Goal: Task Accomplishment & Management: Use online tool/utility

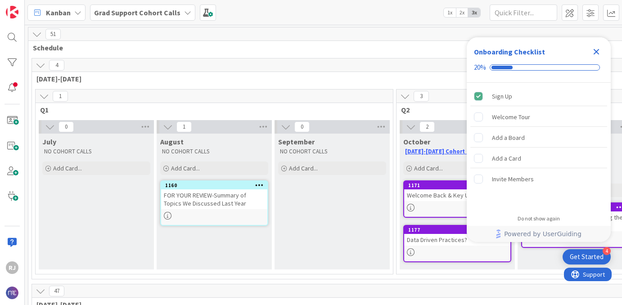
click at [149, 12] on b "Grad Support Cohort Calls" at bounding box center [137, 12] width 86 height 9
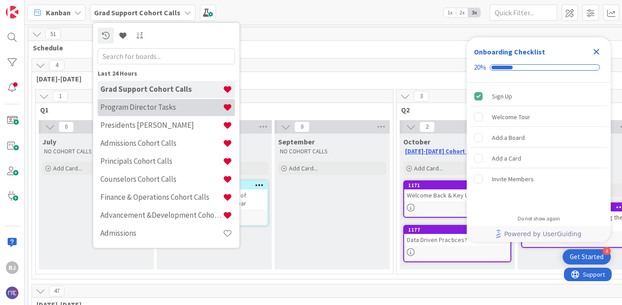
click at [138, 107] on h4 "Program Director Tasks" at bounding box center [161, 107] width 122 height 9
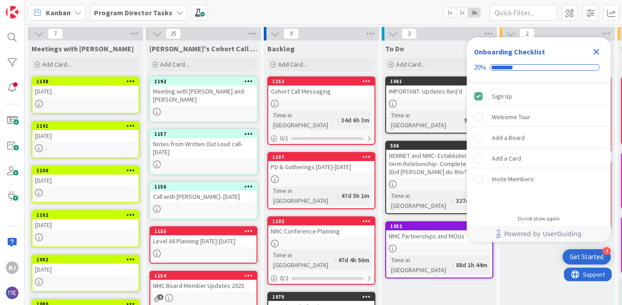
click at [209, 97] on div "Meeting with [PERSON_NAME] and [PERSON_NAME]" at bounding box center [203, 96] width 106 height 20
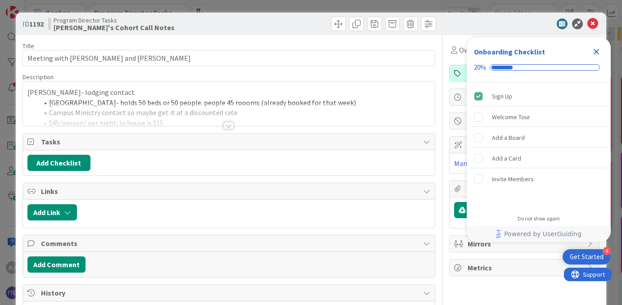
click at [598, 49] on icon "Close Checklist" at bounding box center [596, 51] width 11 height 11
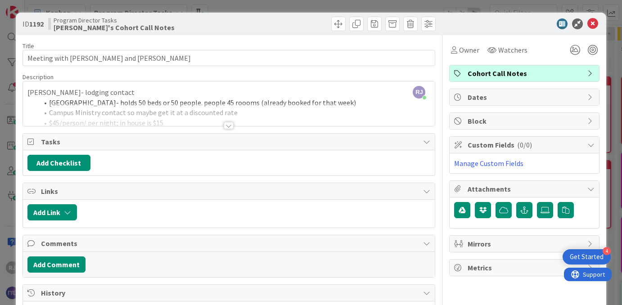
click at [553, 69] on span "Cohort Call Notes" at bounding box center [525, 73] width 115 height 11
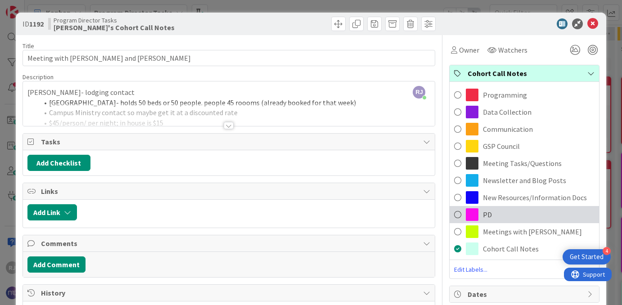
click at [503, 212] on div "PD" at bounding box center [524, 214] width 149 height 17
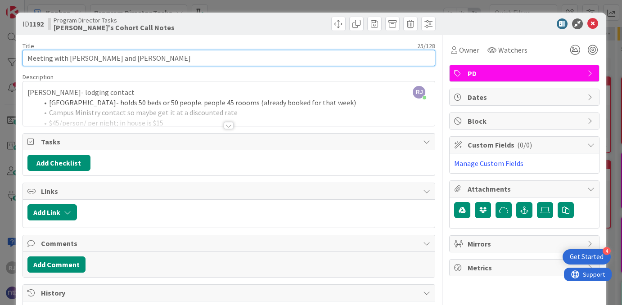
click at [25, 56] on input "Meeting with [PERSON_NAME] and [PERSON_NAME]" at bounding box center [229, 58] width 413 height 16
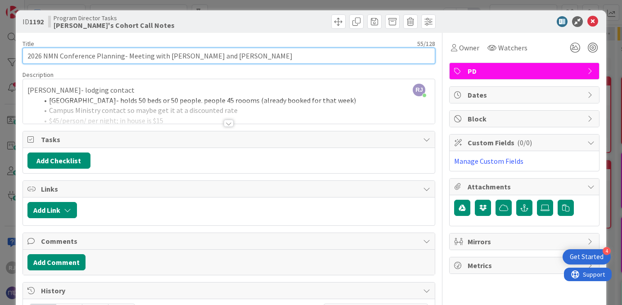
type input "2026 NMN Conference Planning- Meeting with [PERSON_NAME] and [PERSON_NAME]"
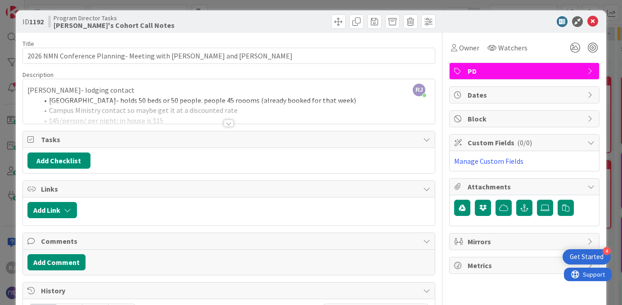
click at [229, 122] on div at bounding box center [229, 123] width 10 height 7
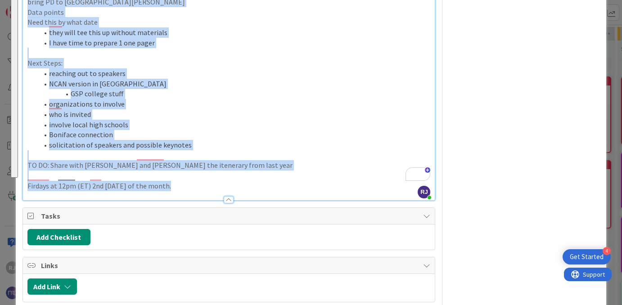
scroll to position [516, 0]
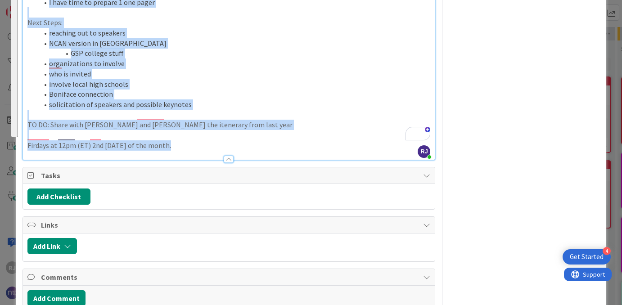
drag, startPoint x: 28, startPoint y: 106, endPoint x: 217, endPoint y: 207, distance: 214.5
click at [217, 207] on div "Title 55 / 128 2026 NMN Conference Planning- Meeting with [PERSON_NAME] and [PE…" at bounding box center [229, 37] width 413 height 1034
click at [208, 130] on p "To enrich screen reader interactions, please activate Accessibility in Grammarl…" at bounding box center [228, 135] width 403 height 10
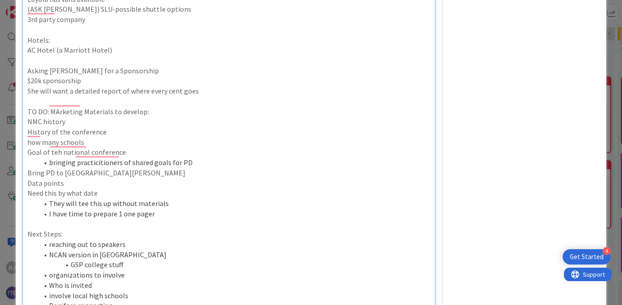
scroll to position [299, 0]
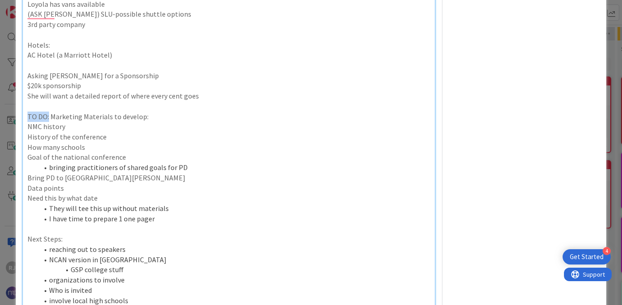
drag, startPoint x: 48, startPoint y: 104, endPoint x: 26, endPoint y: 104, distance: 22.1
click at [26, 104] on div "Nick- lodging contact Manreasa Center- holds 50 beds or 50 people. people 45 ro…" at bounding box center [229, 90] width 412 height 574
click at [163, 193] on p "Need this by what date" at bounding box center [228, 198] width 403 height 10
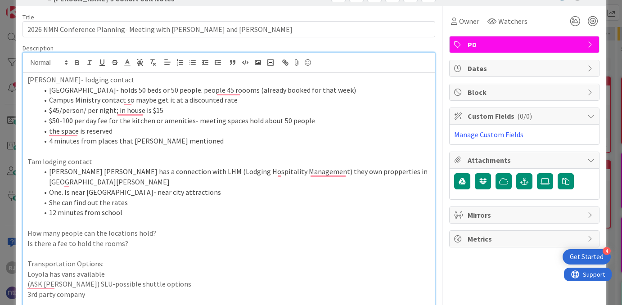
scroll to position [27, 0]
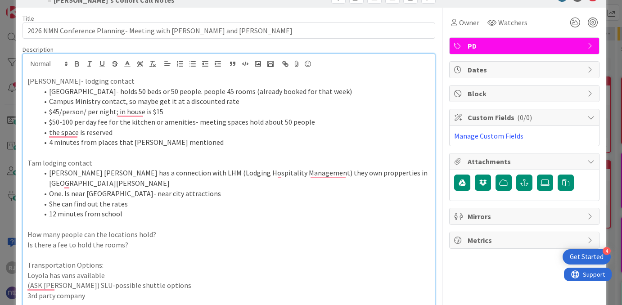
click at [104, 87] on li "[GEOGRAPHIC_DATA]- holds 50 beds or 50 people. people 45 rooms (already booked …" at bounding box center [234, 91] width 393 height 10
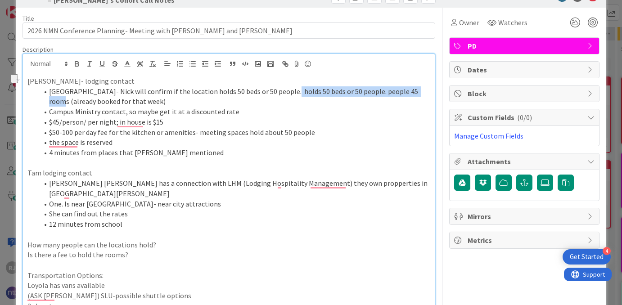
drag, startPoint x: 282, startPoint y: 94, endPoint x: 436, endPoint y: 90, distance: 154.0
click at [131, 103] on li "(already booked for that week)" at bounding box center [234, 101] width 393 height 10
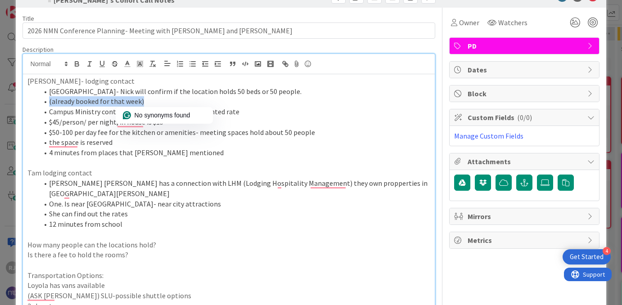
click at [131, 103] on li "(already booked for that week)" at bounding box center [234, 101] width 393 height 10
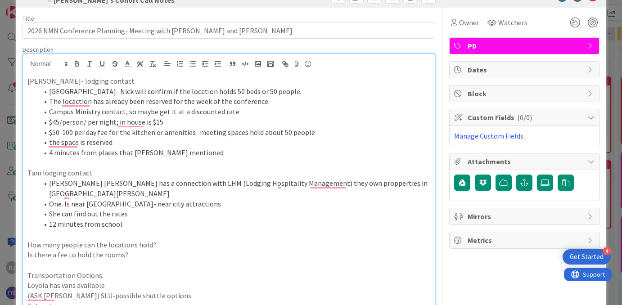
click at [50, 112] on li "Campus Ministry contact, so maybe get it at a discounted rate" at bounding box center [234, 112] width 393 height 10
click at [49, 122] on li "$45/person/ per night; in house is $15" at bounding box center [234, 122] width 393 height 10
click at [50, 132] on li "$50-100 per day fee for the kitchen or amenities- meeting spaces hold about 50 …" at bounding box center [234, 132] width 393 height 10
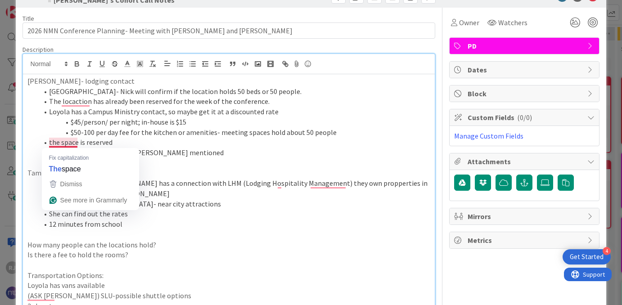
click at [49, 144] on li "the space is reserved" at bounding box center [234, 142] width 393 height 10
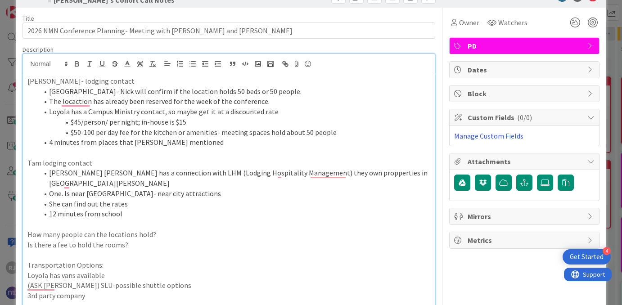
click at [47, 142] on li "4 minutes from places that [PERSON_NAME] mentioned" at bounding box center [234, 142] width 393 height 10
click at [218, 143] on li "4 minutes from places that [PERSON_NAME] mentioned" at bounding box center [234, 142] width 393 height 10
click at [85, 79] on p "[PERSON_NAME]- lodging contact" at bounding box center [228, 81] width 403 height 10
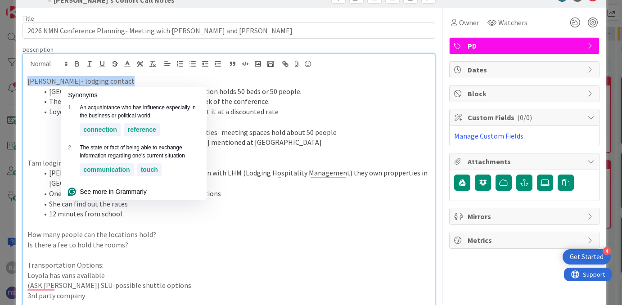
click at [85, 79] on p "[PERSON_NAME]- lodging contact" at bounding box center [228, 81] width 403 height 10
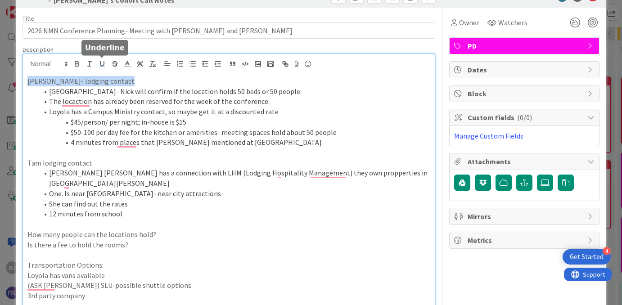
click at [105, 62] on icon "button" at bounding box center [102, 64] width 8 height 8
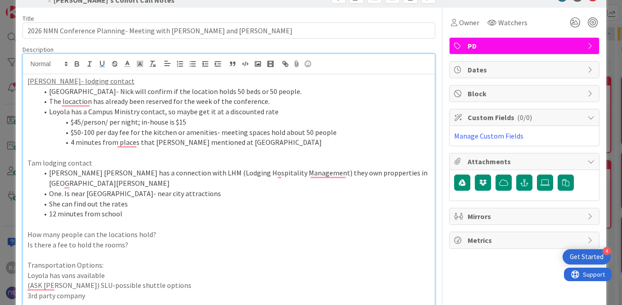
click at [79, 163] on p "Tam lodging contact" at bounding box center [228, 163] width 403 height 10
click at [104, 62] on icon "button" at bounding box center [102, 64] width 8 height 8
click at [64, 173] on li "[PERSON_NAME] [PERSON_NAME] has a connection with LHM (Lodging Hospitality Mana…" at bounding box center [234, 178] width 393 height 20
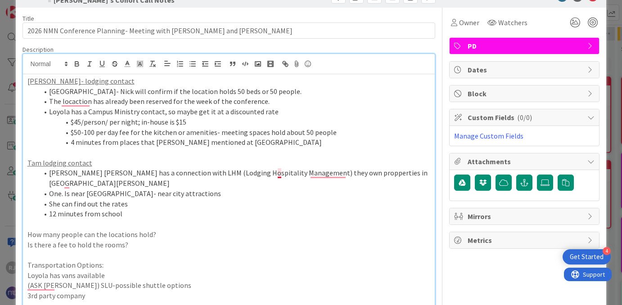
click at [281, 171] on li "[PERSON_NAME] [PERSON_NAME] has a connection with LHM (Lodging Hospitality Mana…" at bounding box center [234, 178] width 393 height 20
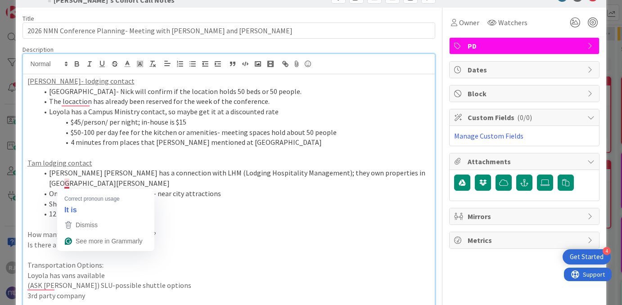
click at [68, 189] on li "One. Is near [GEOGRAPHIC_DATA]- near city attractions" at bounding box center [234, 194] width 393 height 10
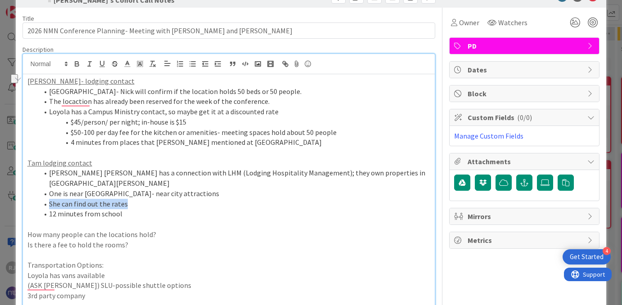
drag, startPoint x: 129, startPoint y: 194, endPoint x: 49, endPoint y: 194, distance: 79.7
click at [49, 199] on li "She can find out the rates" at bounding box center [234, 204] width 393 height 10
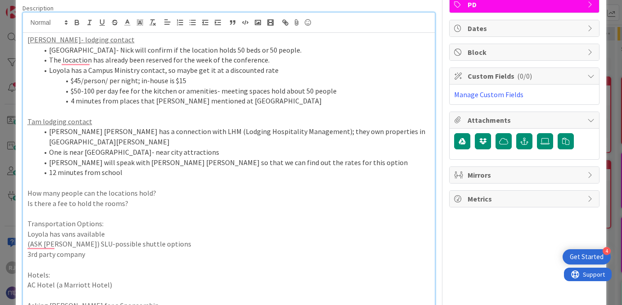
scroll to position [74, 0]
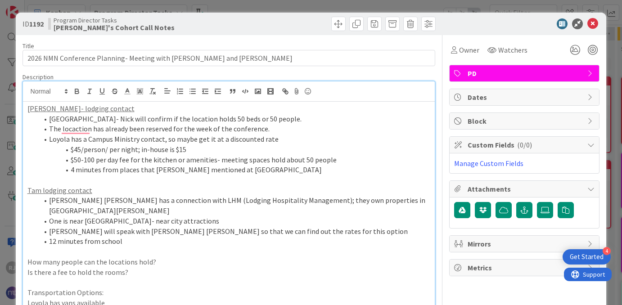
scroll to position [74, 0]
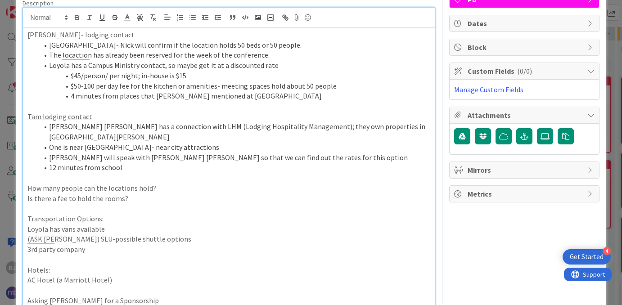
click at [28, 183] on p "How many people can the locations hold?" at bounding box center [228, 188] width 403 height 10
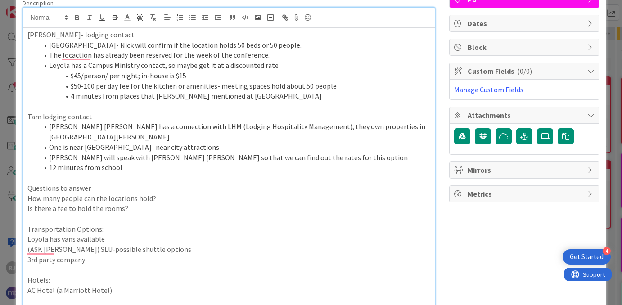
click at [48, 183] on p "Questions to answer" at bounding box center [228, 188] width 403 height 10
click at [104, 15] on icon "button" at bounding box center [102, 17] width 4 height 5
click at [27, 194] on p "How many people can the locations hold?" at bounding box center [228, 199] width 403 height 10
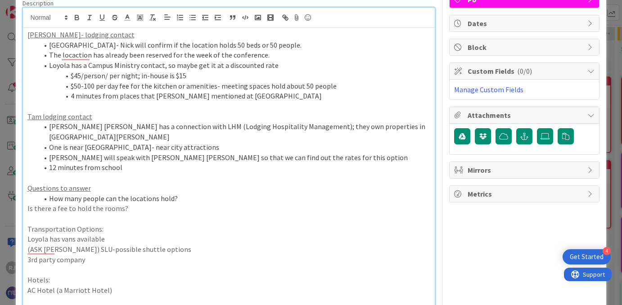
click at [27, 204] on p "Is there a fee to hold the rooms?" at bounding box center [228, 209] width 403 height 10
click at [150, 204] on li "Is there a fee to hold the rooms?" at bounding box center [234, 209] width 393 height 10
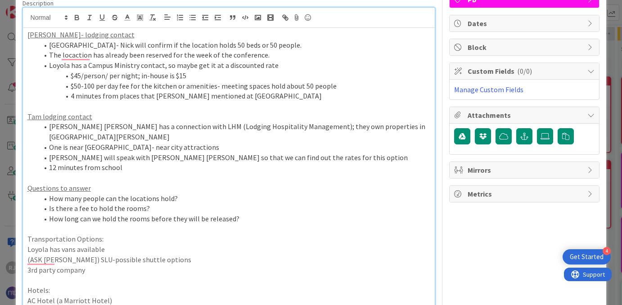
click at [100, 234] on p "Transportation Options:" at bounding box center [228, 239] width 403 height 10
drag, startPoint x: 100, startPoint y: 230, endPoint x: 27, endPoint y: 228, distance: 73.0
click at [27, 234] on p "Transportation Options" at bounding box center [228, 239] width 403 height 10
click at [98, 14] on button "button" at bounding box center [102, 17] width 13 height 11
click at [149, 234] on p "Transportation Options" at bounding box center [228, 239] width 403 height 10
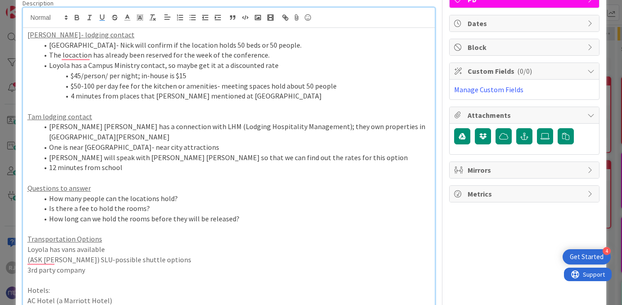
click at [208, 255] on li "(ASK [PERSON_NAME]) SLU-possible shuttle options" at bounding box center [234, 260] width 393 height 10
drag, startPoint x: 203, startPoint y: 251, endPoint x: 187, endPoint y: 249, distance: 16.4
click at [187, 255] on li "(ASK CAROLYN) SLU-possible shuttle options- done" at bounding box center [234, 260] width 393 height 10
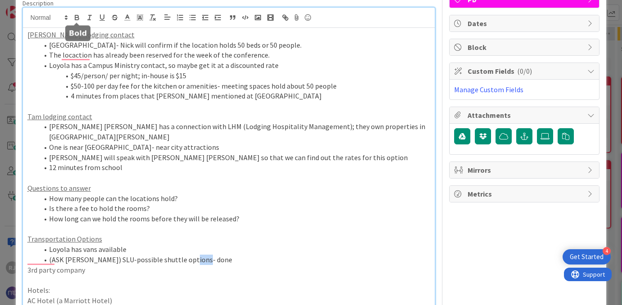
click at [78, 16] on icon "button" at bounding box center [76, 16] width 3 height 2
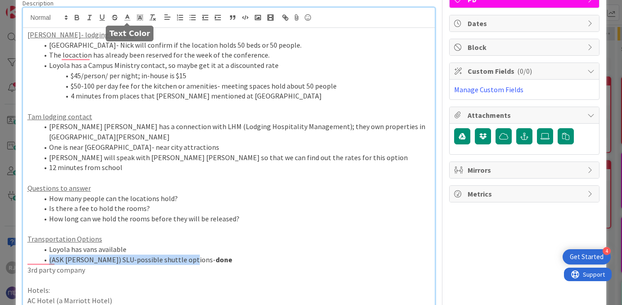
click at [128, 18] on line at bounding box center [127, 18] width 2 height 0
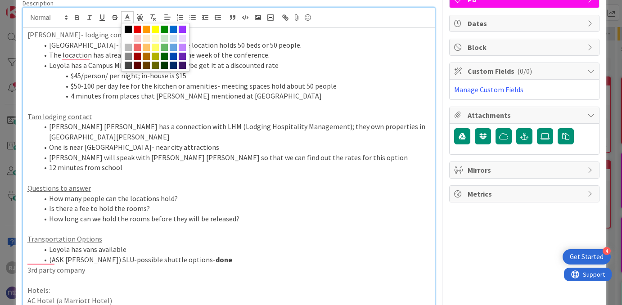
click at [213, 35] on p "[PERSON_NAME]- lodging contact" at bounding box center [228, 35] width 403 height 10
click at [127, 16] on polyline at bounding box center [127, 17] width 3 height 4
click at [137, 31] on body "4 Get Started RJ Kanban Program Director Tasks 1x 2x 3x 7 Meetings with Danny A…" at bounding box center [311, 152] width 622 height 305
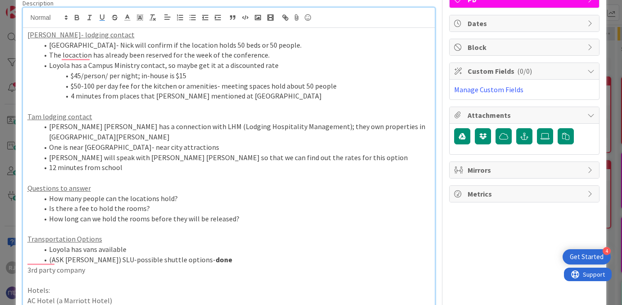
click at [224, 265] on p "3rd party company" at bounding box center [228, 270] width 403 height 10
drag, startPoint x: 205, startPoint y: 249, endPoint x: 186, endPoint y: 245, distance: 19.3
click at [186, 255] on li "(ASK CAROLYN) SLU-possible shuttle options- done" at bounding box center [234, 260] width 393 height 10
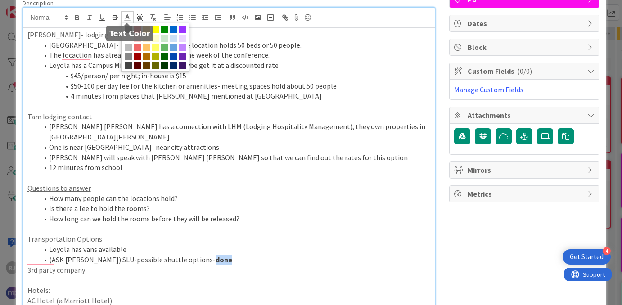
click at [128, 18] on line at bounding box center [127, 18] width 2 height 0
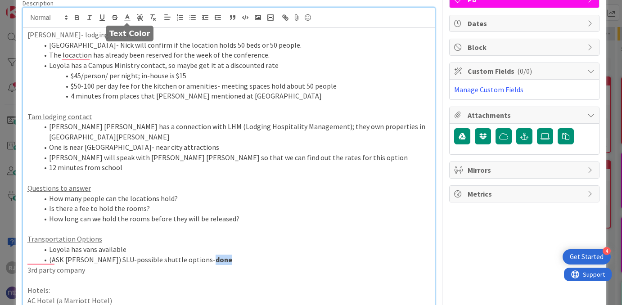
click at [127, 16] on polyline at bounding box center [127, 17] width 3 height 4
click at [186, 275] on p "To enrich screen reader interactions, please activate Accessibility in Grammarl…" at bounding box center [228, 280] width 403 height 10
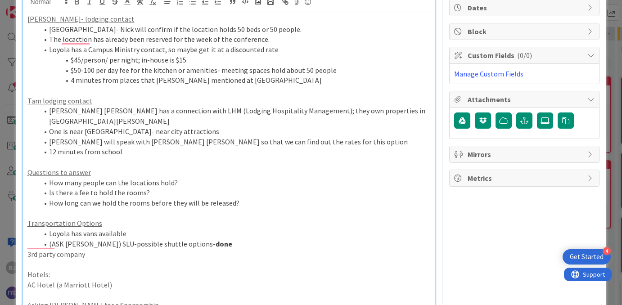
scroll to position [91, 0]
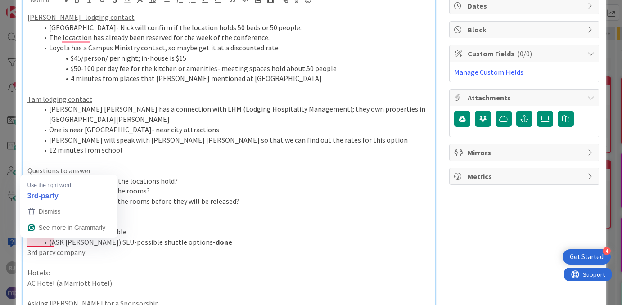
click at [26, 243] on div "Nick- lodging contact Manreasa Center- Nick will confirm if the location holds …" at bounding box center [229, 307] width 412 height 594
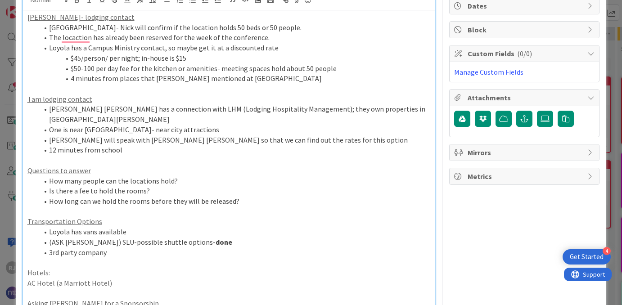
click at [111, 248] on li "3rd party company" at bounding box center [234, 253] width 393 height 10
click at [50, 268] on p "Hotels:" at bounding box center [228, 273] width 403 height 10
drag, startPoint x: 74, startPoint y: 240, endPoint x: 61, endPoint y: 240, distance: 13.1
click at [61, 248] on li "3rd third-party company is also an option if we get a donor" at bounding box center [234, 253] width 393 height 10
click at [72, 268] on p "Hotel Options:" at bounding box center [228, 273] width 403 height 10
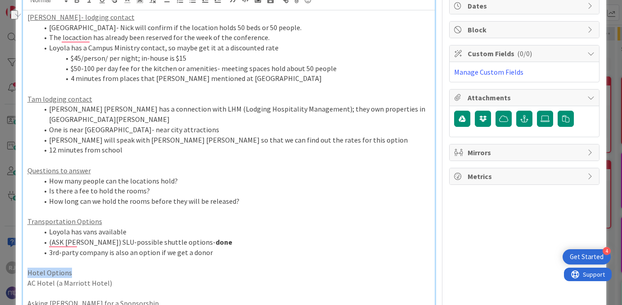
drag, startPoint x: 70, startPoint y: 263, endPoint x: 29, endPoint y: 262, distance: 41.4
click at [29, 268] on p "Hotel Options" at bounding box center [228, 273] width 403 height 10
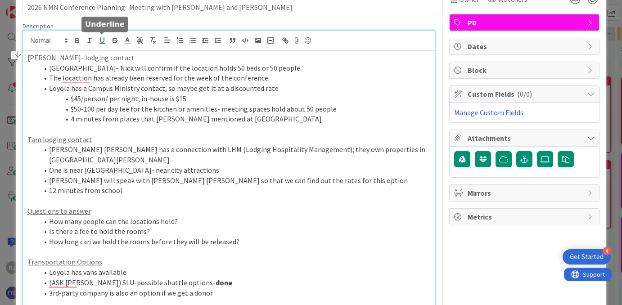
click at [99, 41] on icon "button" at bounding box center [102, 40] width 8 height 8
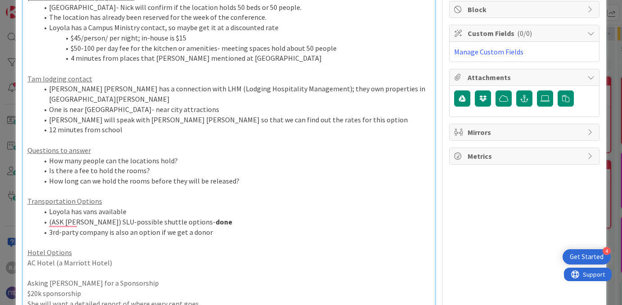
scroll to position [114, 0]
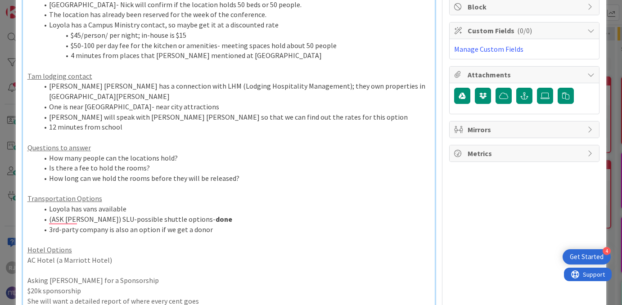
click at [64, 225] on li "3rd-party company is also an option if we get a donor" at bounding box center [234, 230] width 393 height 10
click at [149, 265] on p "To enrich screen reader interactions, please activate Accessibility in Grammarl…" at bounding box center [228, 270] width 403 height 10
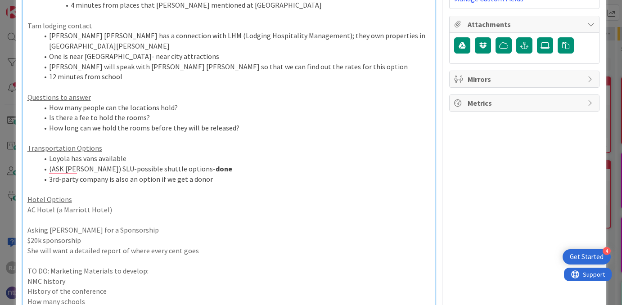
scroll to position [168, 0]
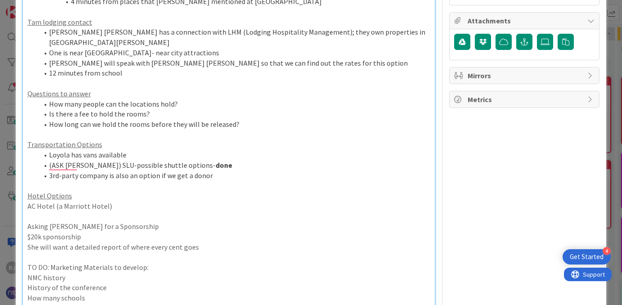
click at [27, 201] on p "AC Hotel (a Marriott Hotel)" at bounding box center [228, 206] width 403 height 10
click at [27, 222] on p "Asking [PERSON_NAME] for a Sponsorship" at bounding box center [228, 227] width 403 height 10
click at [63, 211] on p "To enrich screen reader interactions, please activate Accessibility in Grammarl…" at bounding box center [228, 216] width 403 height 10
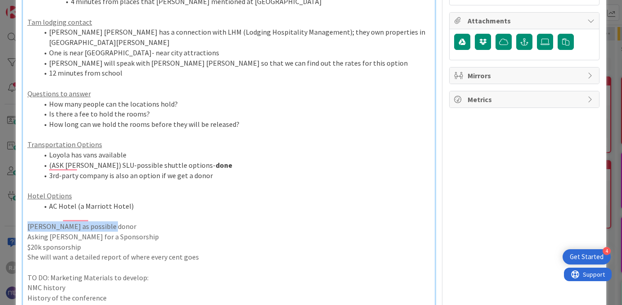
drag, startPoint x: 113, startPoint y: 217, endPoint x: 25, endPoint y: 215, distance: 88.3
click at [25, 214] on div "ID 1192 Program Director Tasks Ros's Cohort Call Notes Title 55 / 128 2026 NMN …" at bounding box center [311, 152] width 622 height 305
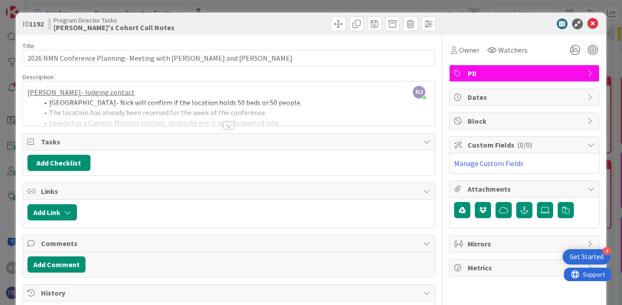
click at [227, 128] on div at bounding box center [229, 125] width 10 height 7
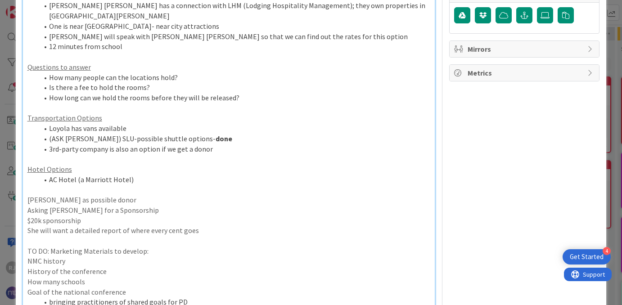
scroll to position [197, 0]
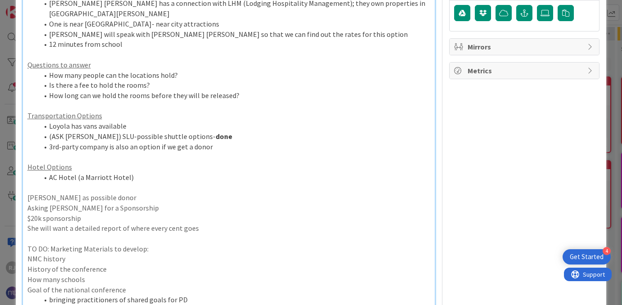
click at [27, 193] on p "Boniface as possible donor" at bounding box center [228, 198] width 403 height 10
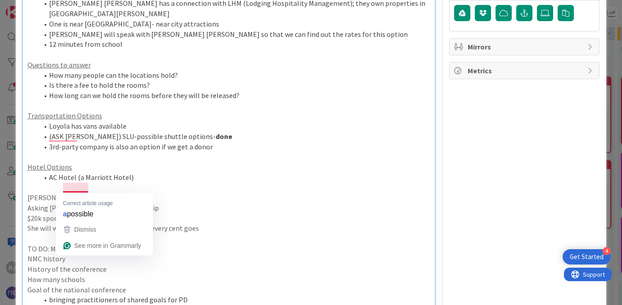
click at [75, 193] on p "Boniface as possible donor" at bounding box center [228, 198] width 403 height 10
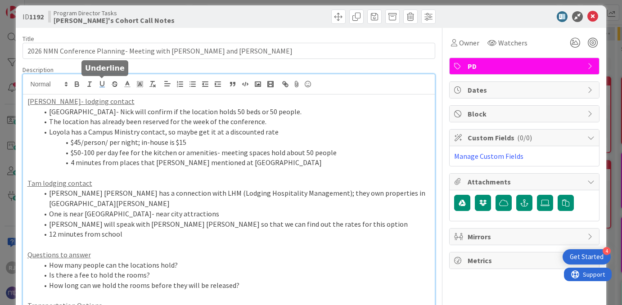
click at [102, 87] on rect "button" at bounding box center [102, 87] width 5 height 0
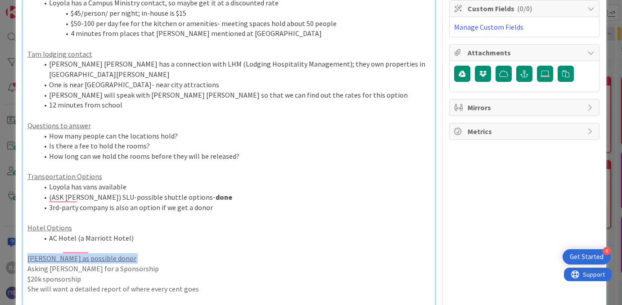
scroll to position [168, 0]
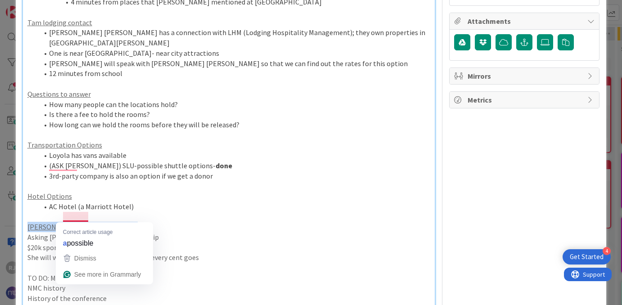
click at [75, 222] on u "Boniface as possible donor" at bounding box center [81, 226] width 109 height 9
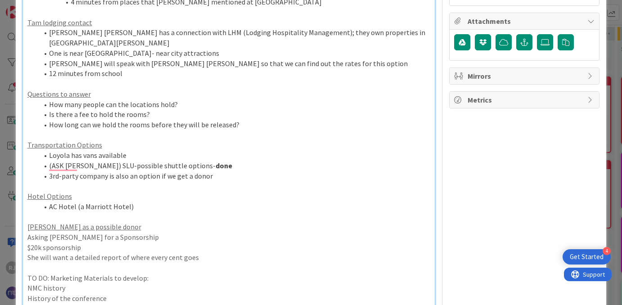
click at [116, 232] on p "Asking [PERSON_NAME] for a Sponsorship" at bounding box center [228, 237] width 403 height 10
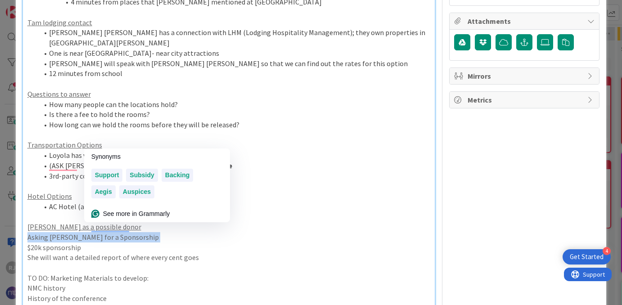
click at [116, 232] on p "Asking [PERSON_NAME] for a Sponsorship" at bounding box center [228, 237] width 403 height 10
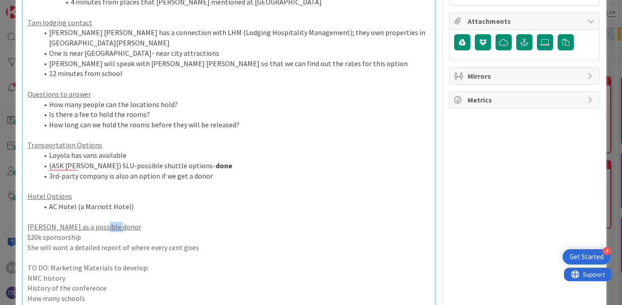
drag, startPoint x: 113, startPoint y: 217, endPoint x: 96, endPoint y: 215, distance: 16.8
click at [96, 222] on p "Boniface as a possible donor" at bounding box center [228, 227] width 403 height 10
click at [27, 226] on div "Nick- lodging contact Manreasa Center- Nick will confirm if the location holds …" at bounding box center [229, 231] width 412 height 594
click at [26, 239] on div "Nick- lodging contact Manreasa Center- Nick will confirm if the location holds …" at bounding box center [229, 231] width 412 height 594
click at [27, 263] on p "TO DO: Marketing Materials to develop:" at bounding box center [228, 268] width 403 height 10
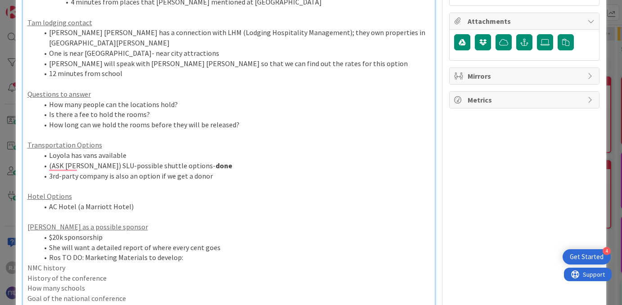
click at [27, 257] on div "Nick- lodging contact Manreasa Center- Nick will confirm if the location holds …" at bounding box center [229, 226] width 412 height 584
click at [27, 273] on p "History of the conference" at bounding box center [228, 278] width 403 height 10
click at [26, 277] on div "Nick- lodging contact Manreasa Center- Nick will confirm if the location holds …" at bounding box center [229, 226] width 412 height 584
click at [141, 283] on li "How many schools" at bounding box center [234, 288] width 393 height 10
click at [27, 287] on div "Nick- lodging contact Manreasa Center- Nick will confirm if the location holds …" at bounding box center [229, 226] width 412 height 584
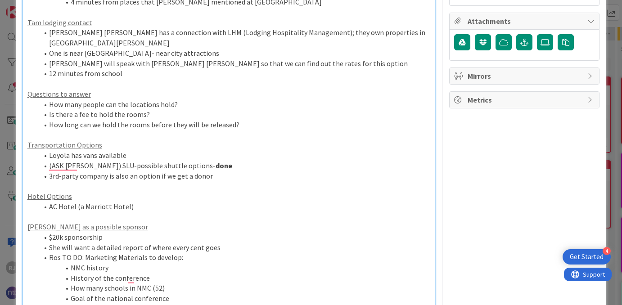
scroll to position [196, 0]
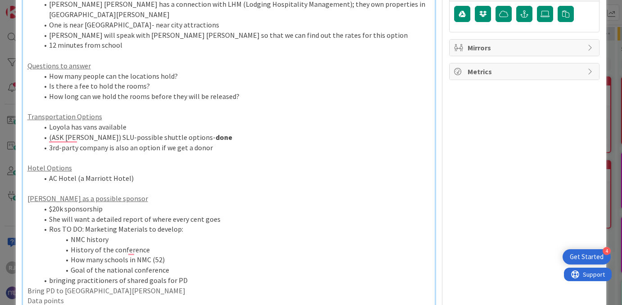
click at [50, 276] on li "bringing practitioners of shared goals for PD" at bounding box center [234, 281] width 393 height 10
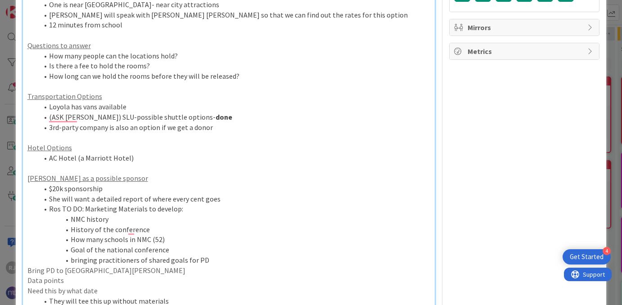
scroll to position [223, 0]
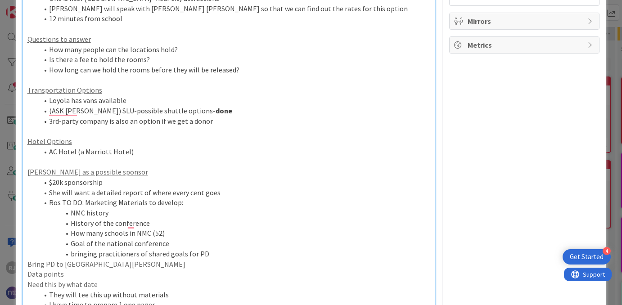
click at [28, 259] on p "Bring PD to [GEOGRAPHIC_DATA][PERSON_NAME]" at bounding box center [228, 264] width 403 height 10
drag, startPoint x: 94, startPoint y: 254, endPoint x: 27, endPoint y: 249, distance: 67.3
click at [27, 249] on div "Nick- lodging contact Manreasa Center- Nick will confirm if the location holds …" at bounding box center [229, 171] width 412 height 584
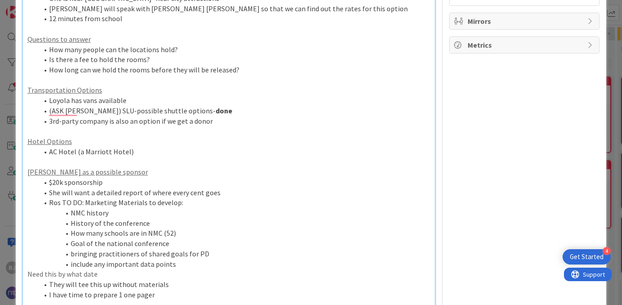
click at [27, 263] on div "Nick- lodging contact Manreasa Center- Nick will confirm if the location holds …" at bounding box center [229, 166] width 412 height 574
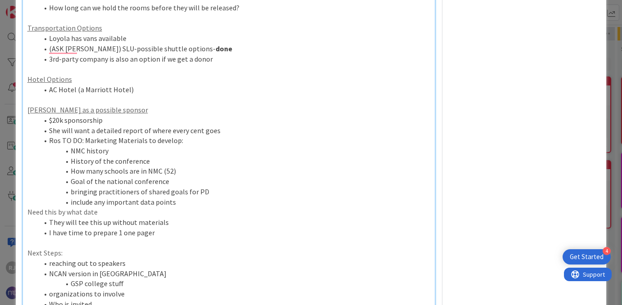
scroll to position [285, 0]
click at [170, 217] on li "They will tee this up without materials" at bounding box center [234, 222] width 393 height 10
drag, startPoint x: 153, startPoint y: 224, endPoint x: 116, endPoint y: 220, distance: 36.7
click at [116, 227] on li "I have time to prepare 1 one pager" at bounding box center [234, 232] width 393 height 10
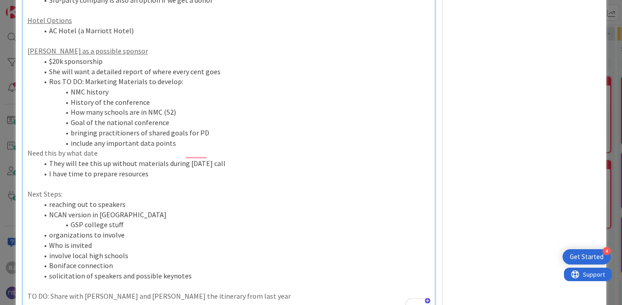
scroll to position [349, 0]
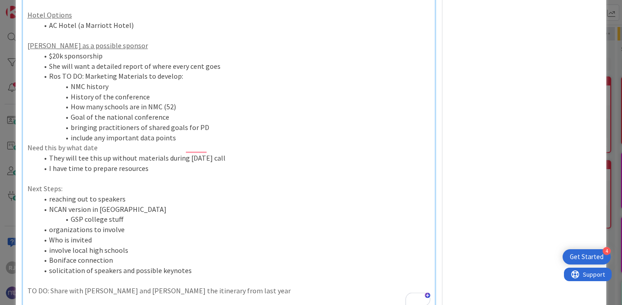
click at [62, 184] on p "Next Steps:" at bounding box center [228, 189] width 403 height 10
click at [45, 184] on p "Next Steps" at bounding box center [228, 189] width 403 height 10
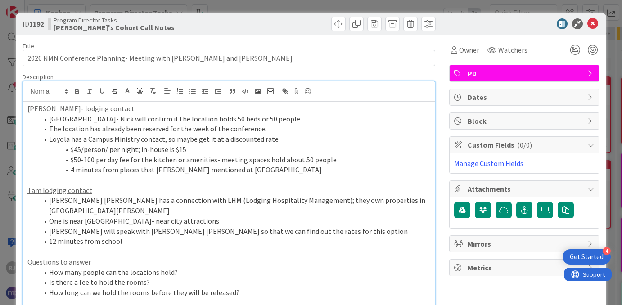
scroll to position [0, 0]
click at [106, 91] on button "button" at bounding box center [102, 91] width 13 height 11
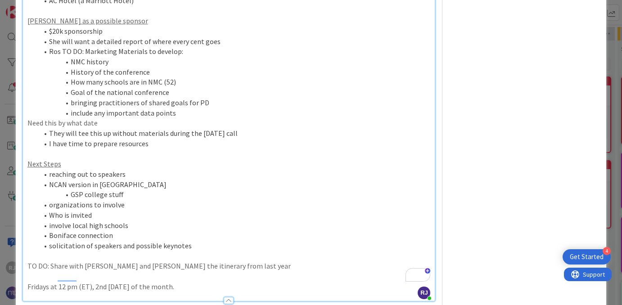
scroll to position [380, 0]
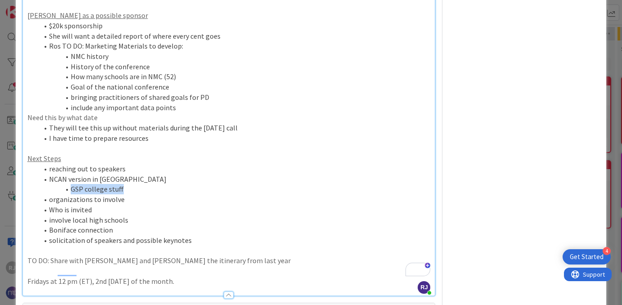
drag, startPoint x: 124, startPoint y: 180, endPoint x: 72, endPoint y: 179, distance: 52.2
click at [72, 184] on li "GSP college stuff" at bounding box center [234, 189] width 393 height 10
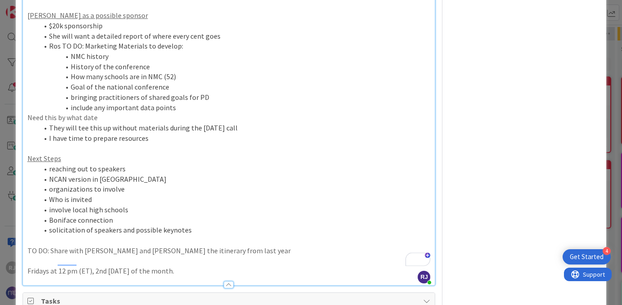
click at [104, 195] on li "Who is invited" at bounding box center [234, 200] width 393 height 10
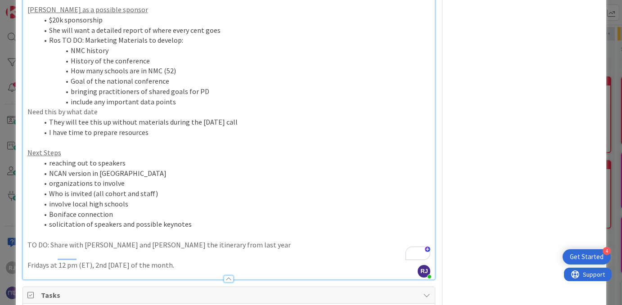
scroll to position [386, 0]
click at [206, 218] on li "solicitation of speakers and possible keynotes" at bounding box center [234, 223] width 393 height 10
click at [51, 177] on li "organizations to involve" at bounding box center [234, 182] width 393 height 10
click at [52, 157] on li "reaching out to speakers" at bounding box center [234, 162] width 393 height 10
drag, startPoint x: 128, startPoint y: 152, endPoint x: 49, endPoint y: 151, distance: 79.3
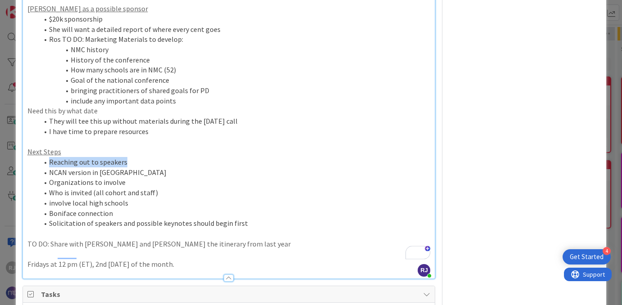
click at [49, 157] on li "Reaching out to speakers" at bounding box center [234, 162] width 393 height 10
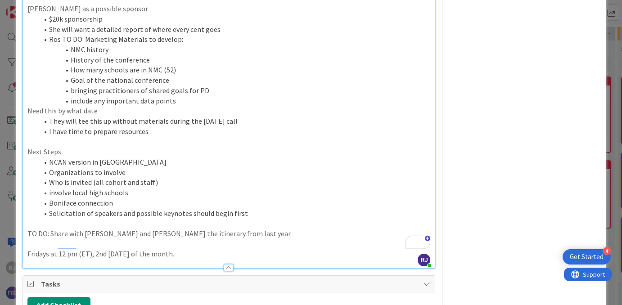
click at [28, 229] on p "TO DO: Share with [PERSON_NAME] and [PERSON_NAME] the itinerary from last year" at bounding box center [228, 234] width 403 height 10
drag, startPoint x: 60, startPoint y: 224, endPoint x: 28, endPoint y: 222, distance: 32.5
click at [28, 229] on p "Ros TO DO: Share with Nick and Tam the itinerary from last year" at bounding box center [228, 234] width 403 height 10
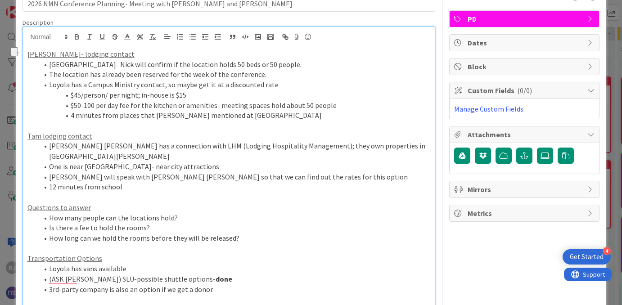
scroll to position [0, 0]
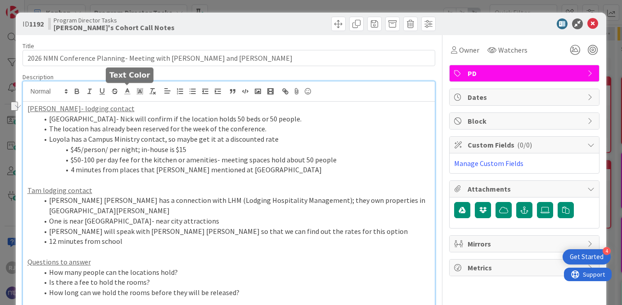
click at [124, 90] on icon at bounding box center [127, 91] width 8 height 8
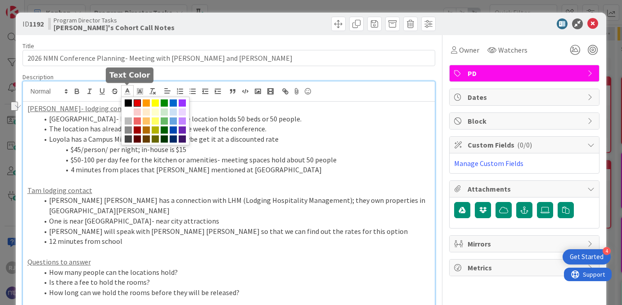
click at [137, 103] on span at bounding box center [137, 103] width 7 height 7
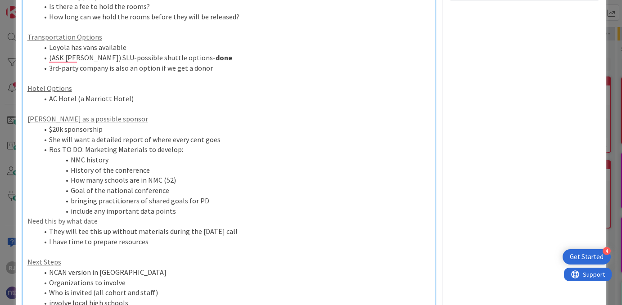
scroll to position [276, 0]
click at [216, 54] on strong "done" at bounding box center [224, 58] width 17 height 9
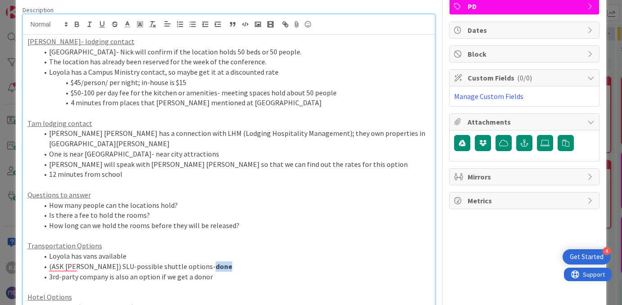
scroll to position [64, 0]
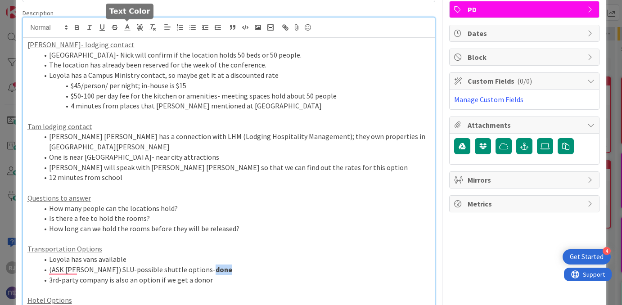
click at [128, 29] on icon at bounding box center [127, 27] width 8 height 8
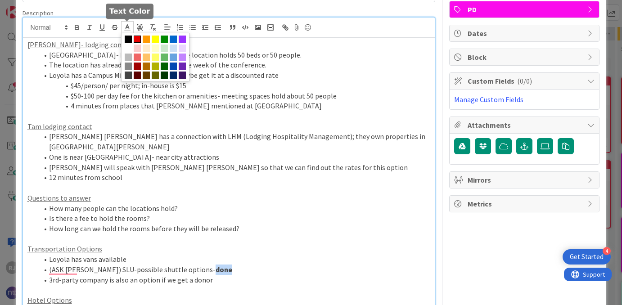
click at [138, 40] on span at bounding box center [137, 39] width 7 height 7
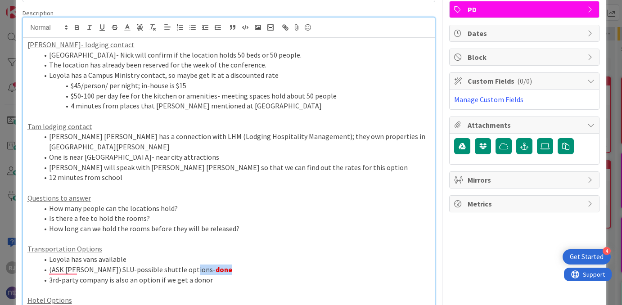
click at [253, 224] on li "How long can we hold the rooms before they will be released?" at bounding box center [234, 229] width 393 height 10
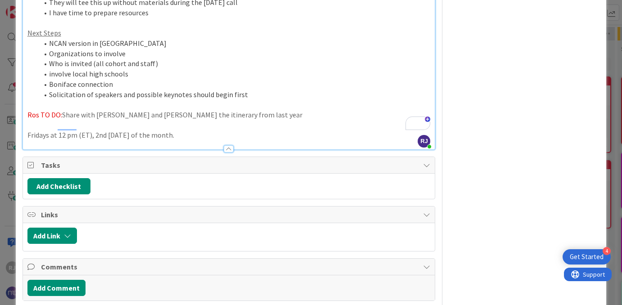
scroll to position [518, 0]
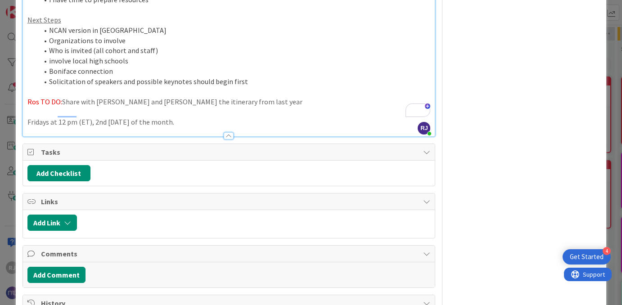
click at [28, 117] on p "Fridays at 12 pm (ET), 2nd [DATE] of the month." at bounding box center [228, 122] width 403 height 10
click at [61, 117] on p "Reccuring calls: Fridays at 12 pm (ET), 2nd Friday of the month." at bounding box center [228, 122] width 403 height 10
click at [59, 117] on p "Reccuring calls: Fridays at 12 pm (ET), 2nd Friday of the month." at bounding box center [228, 122] width 403 height 10
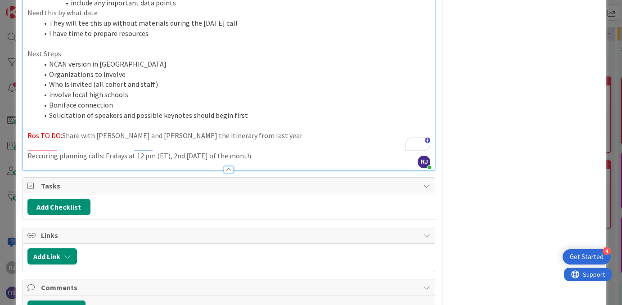
scroll to position [472, 0]
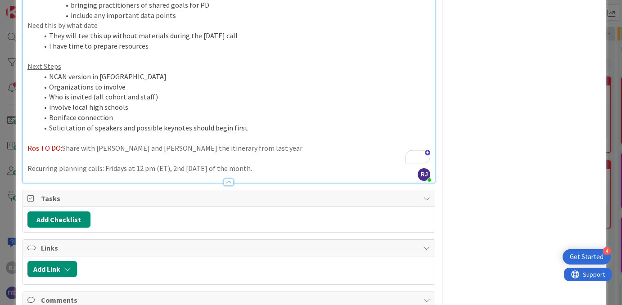
click at [232, 143] on p "Ros TO DO: Share with Nick and Tam the itinerary from last year" at bounding box center [228, 148] width 403 height 10
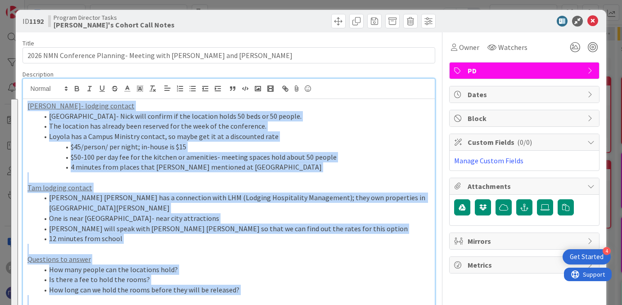
scroll to position [0, 0]
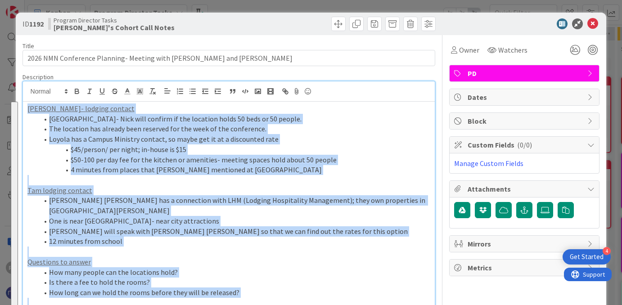
drag, startPoint x: 246, startPoint y: 252, endPoint x: 129, endPoint y: 75, distance: 212.8
copy div "Nick- lodging contact Manreasa Center- Nick will confirm if the location holds …"
click at [330, 146] on li "$45/person/ per night; in-house is $15" at bounding box center [234, 150] width 393 height 10
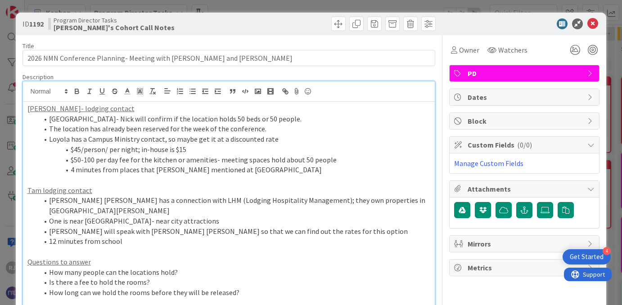
click at [592, 25] on icon at bounding box center [593, 23] width 11 height 11
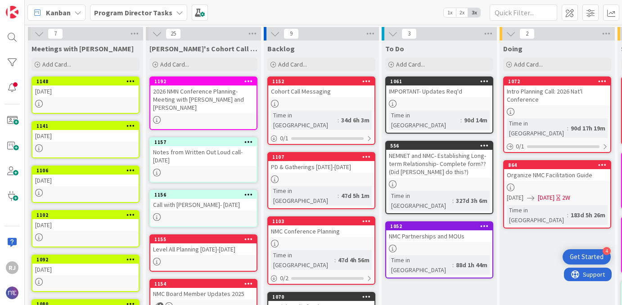
click at [216, 95] on div "2026 NMN Conference Planning- Meeting with [PERSON_NAME] and [PERSON_NAME]" at bounding box center [203, 100] width 106 height 28
click at [216, 95] on div "7 Meetings with Danny Add Card... 1148 June 30 1141 June 23 1106 June 9 1102 Ju…" at bounding box center [323, 165] width 597 height 281
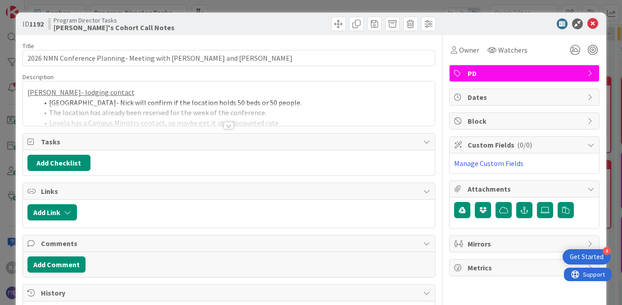
click at [231, 124] on div at bounding box center [229, 125] width 10 height 7
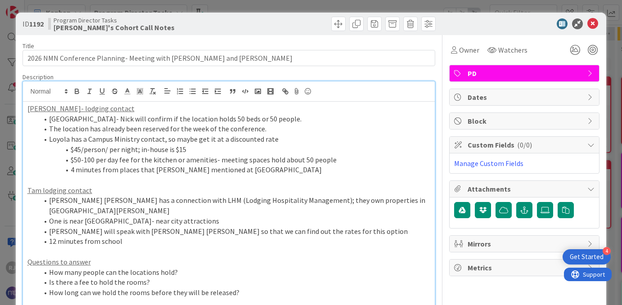
click at [593, 23] on icon at bounding box center [593, 23] width 11 height 11
